Goal: Task Accomplishment & Management: Complete application form

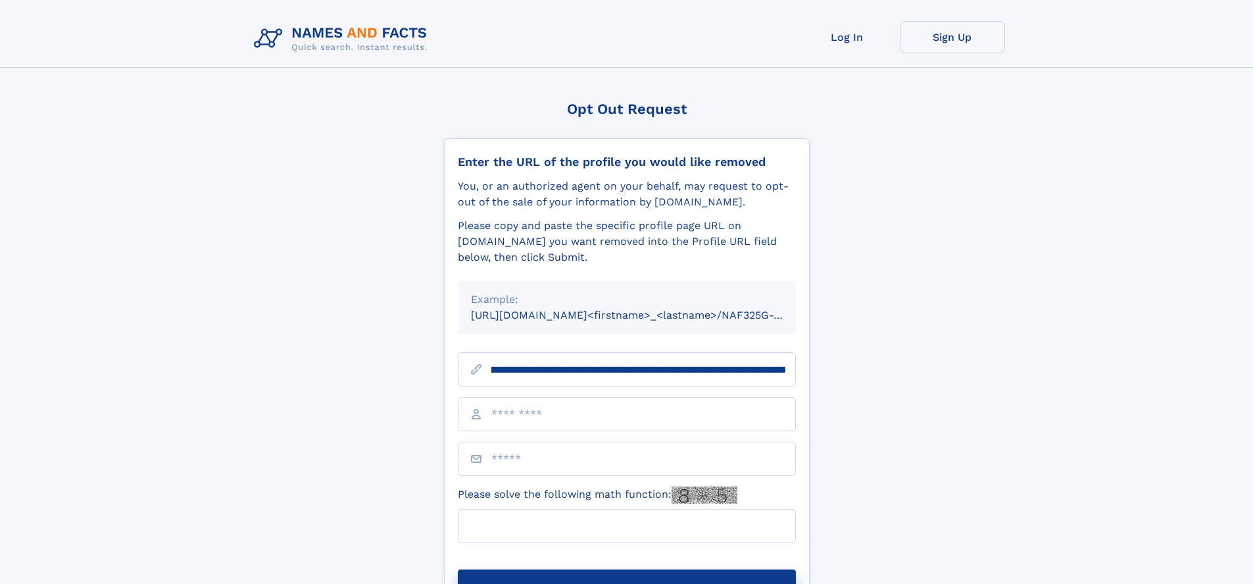
scroll to position [0, 173]
type input "**********"
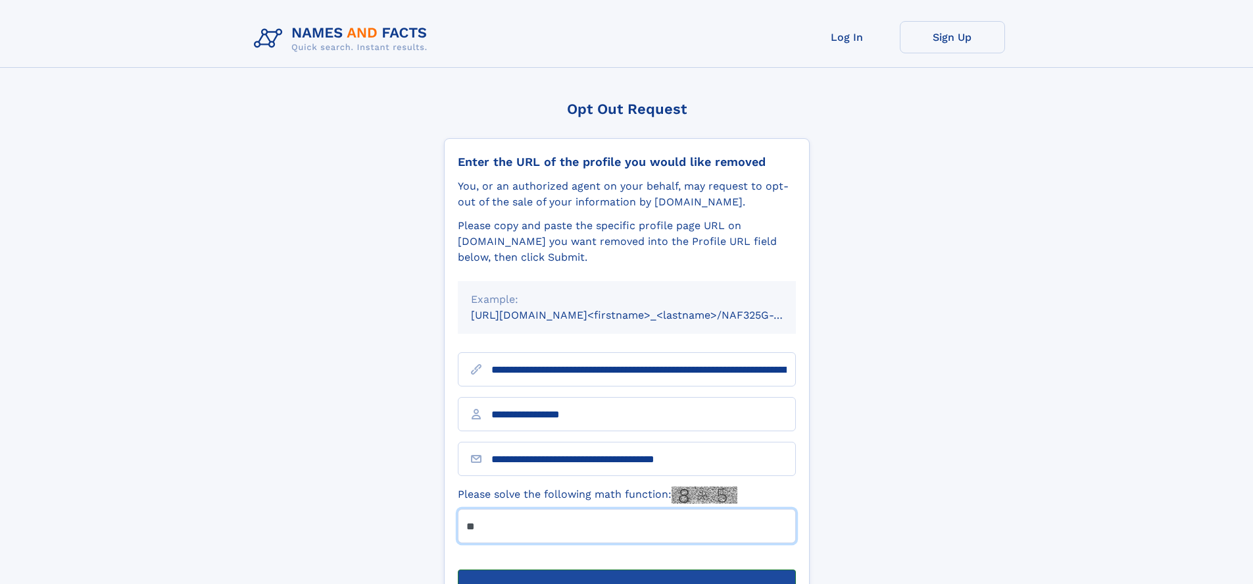
type input "**"
click at [626, 569] on button "Submit Opt Out Request" at bounding box center [627, 590] width 338 height 42
